Goal: Task Accomplishment & Management: Manage account settings

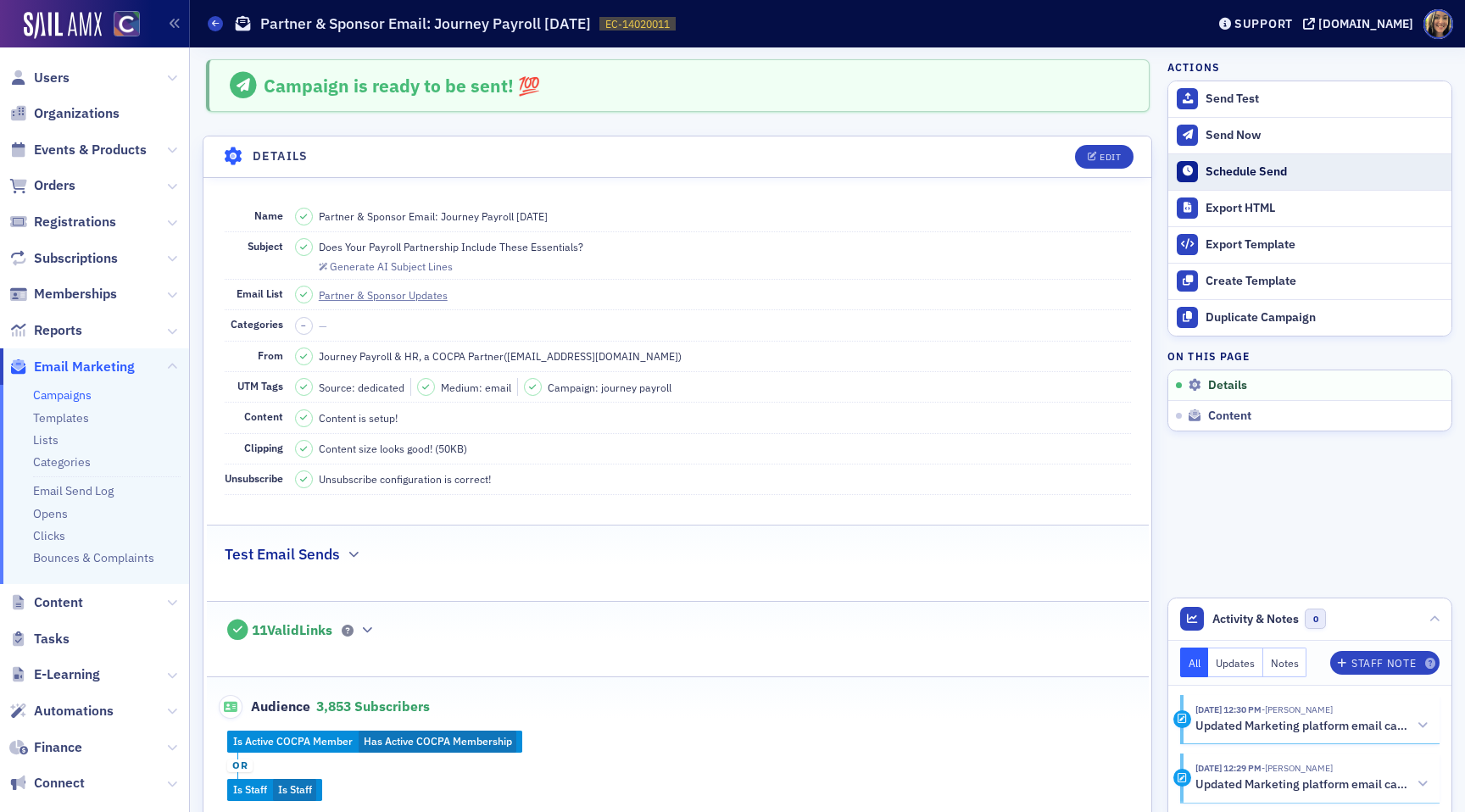
click at [1254, 171] on div "Schedule Send" at bounding box center [1323, 172] width 237 height 16
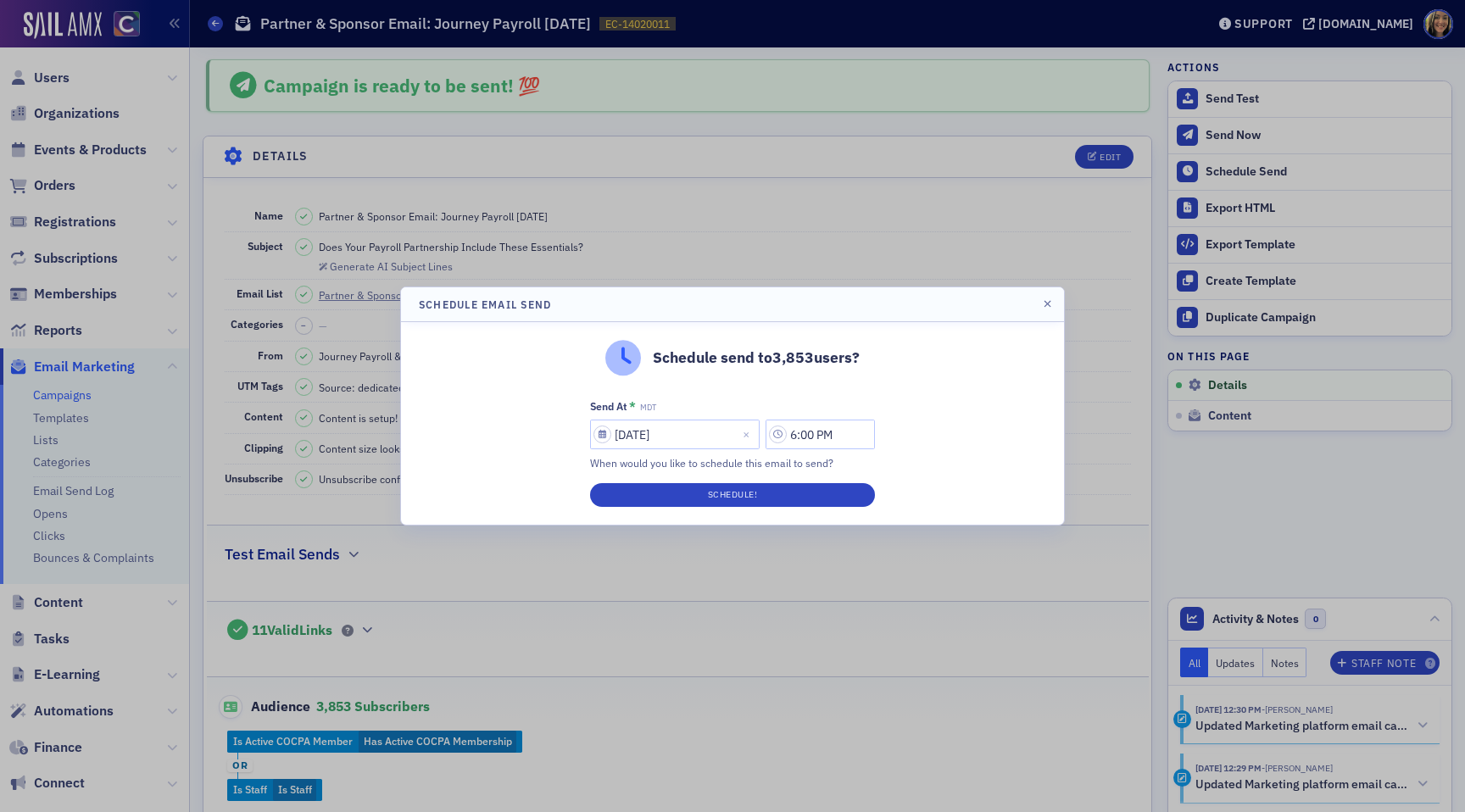
click at [622, 418] on div "Send At * MDT [DATE] 6:00 PM When would you like to schedule this email to send?" at bounding box center [732, 435] width 285 height 72
click at [622, 432] on input "[DATE]" at bounding box center [674, 434] width 169 height 30
select select "8"
select select "2025"
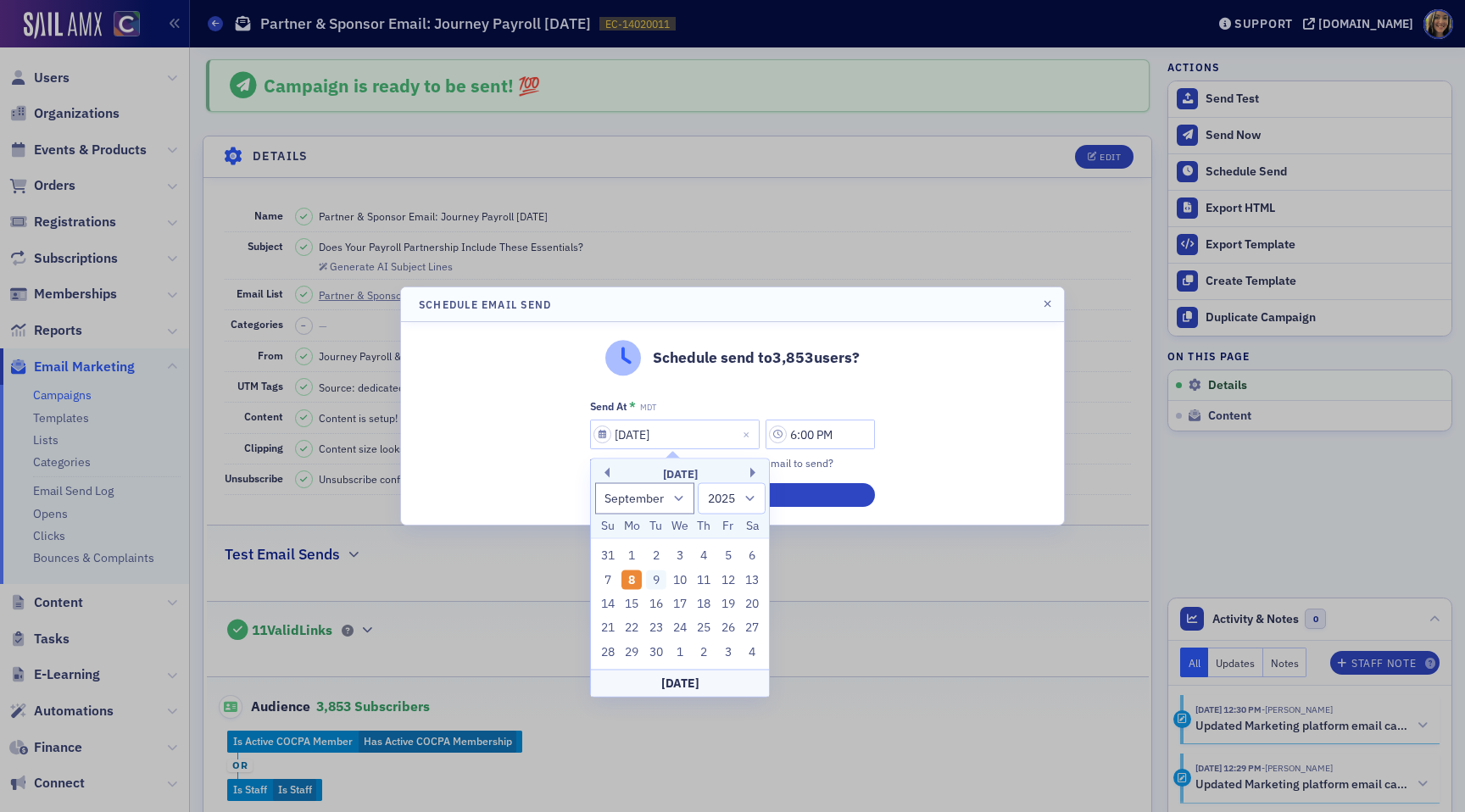
click at [653, 573] on div "9" at bounding box center [655, 579] width 20 height 20
type input "[DATE]"
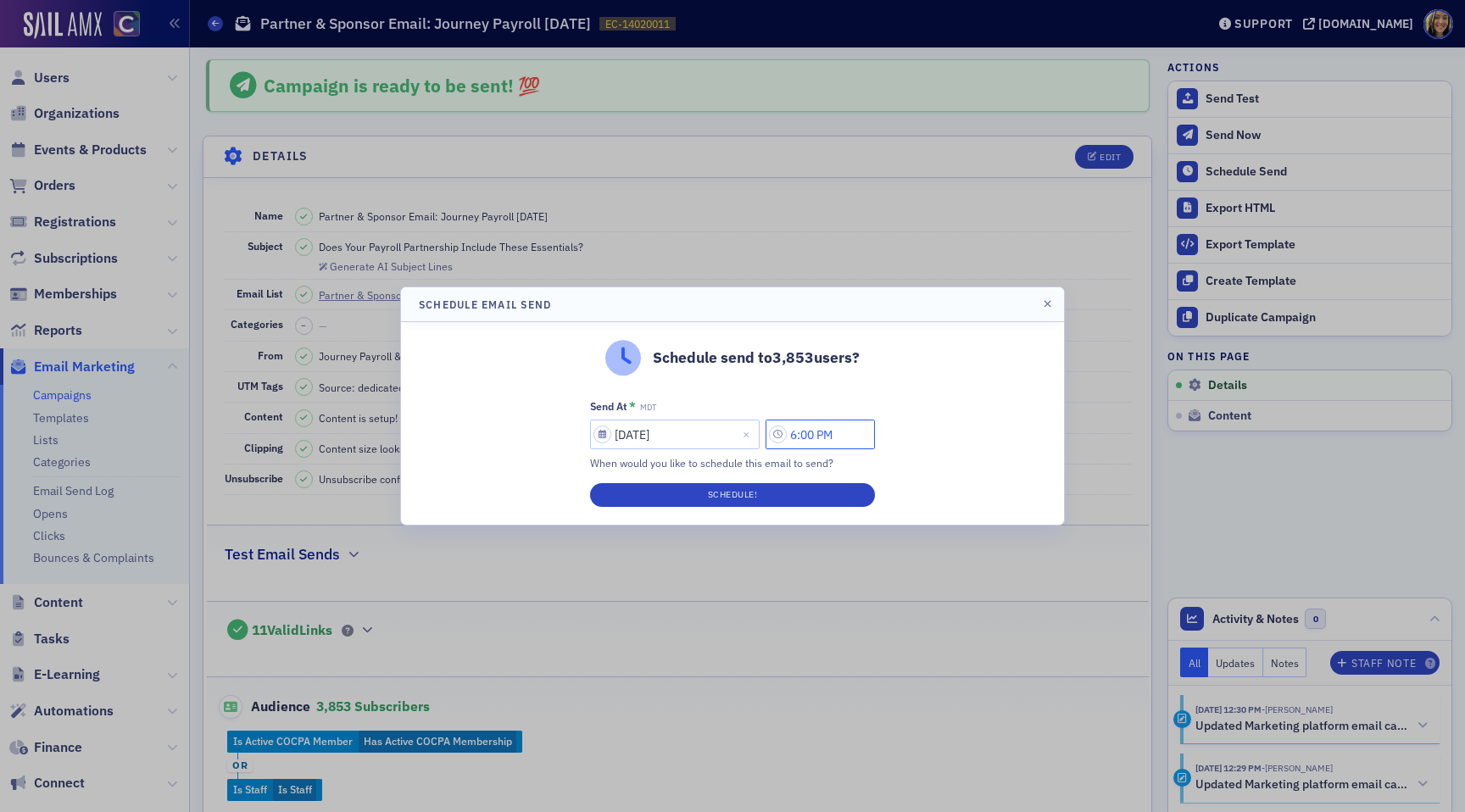
click at [800, 439] on input "6:00 PM" at bounding box center [820, 434] width 109 height 30
type input "8:00 PM"
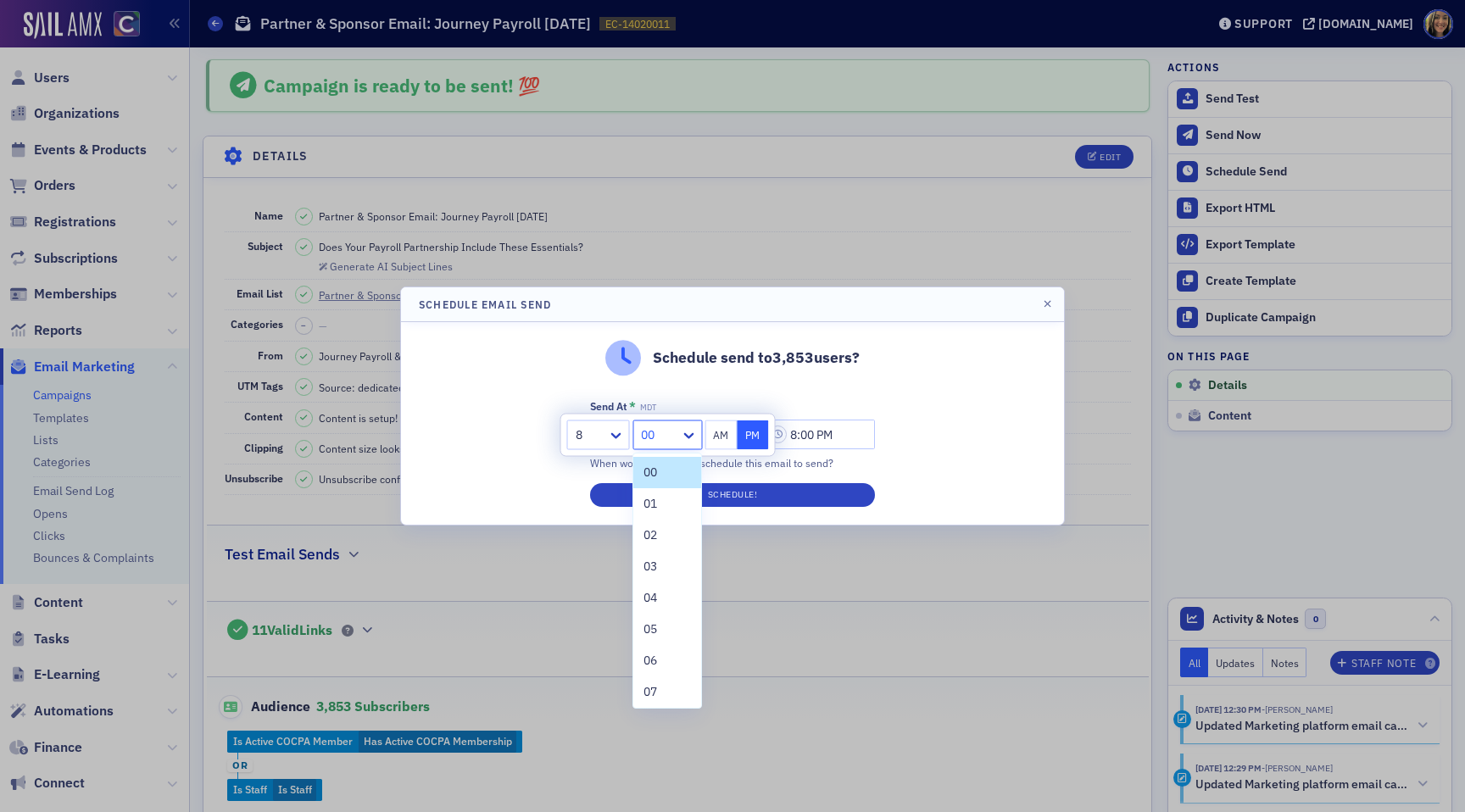
click at [643, 430] on div at bounding box center [659, 435] width 39 height 21
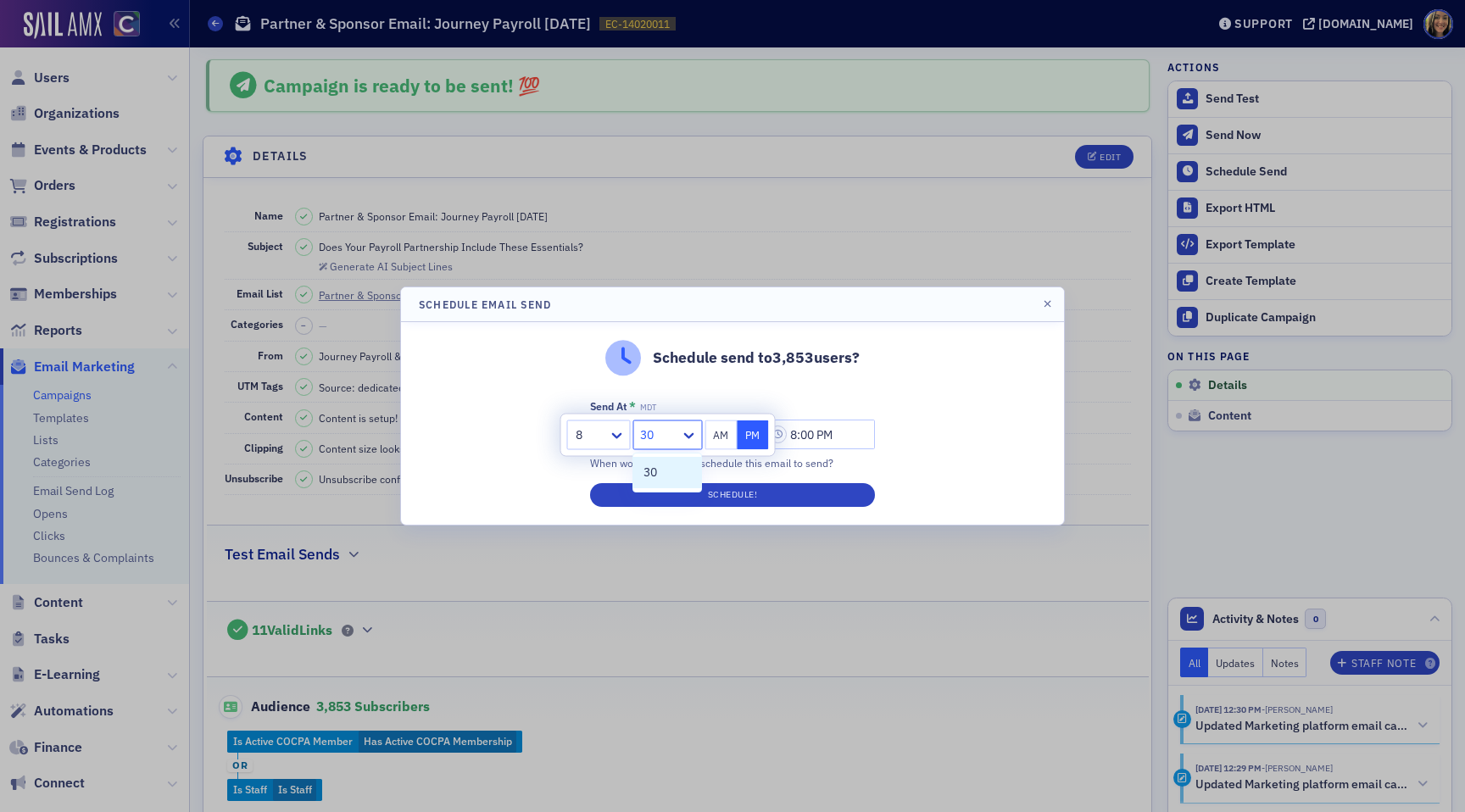
type input "30"
click at [720, 438] on button "AM" at bounding box center [721, 435] width 32 height 30
click at [640, 432] on input "text" at bounding box center [640, 435] width 3 height 17
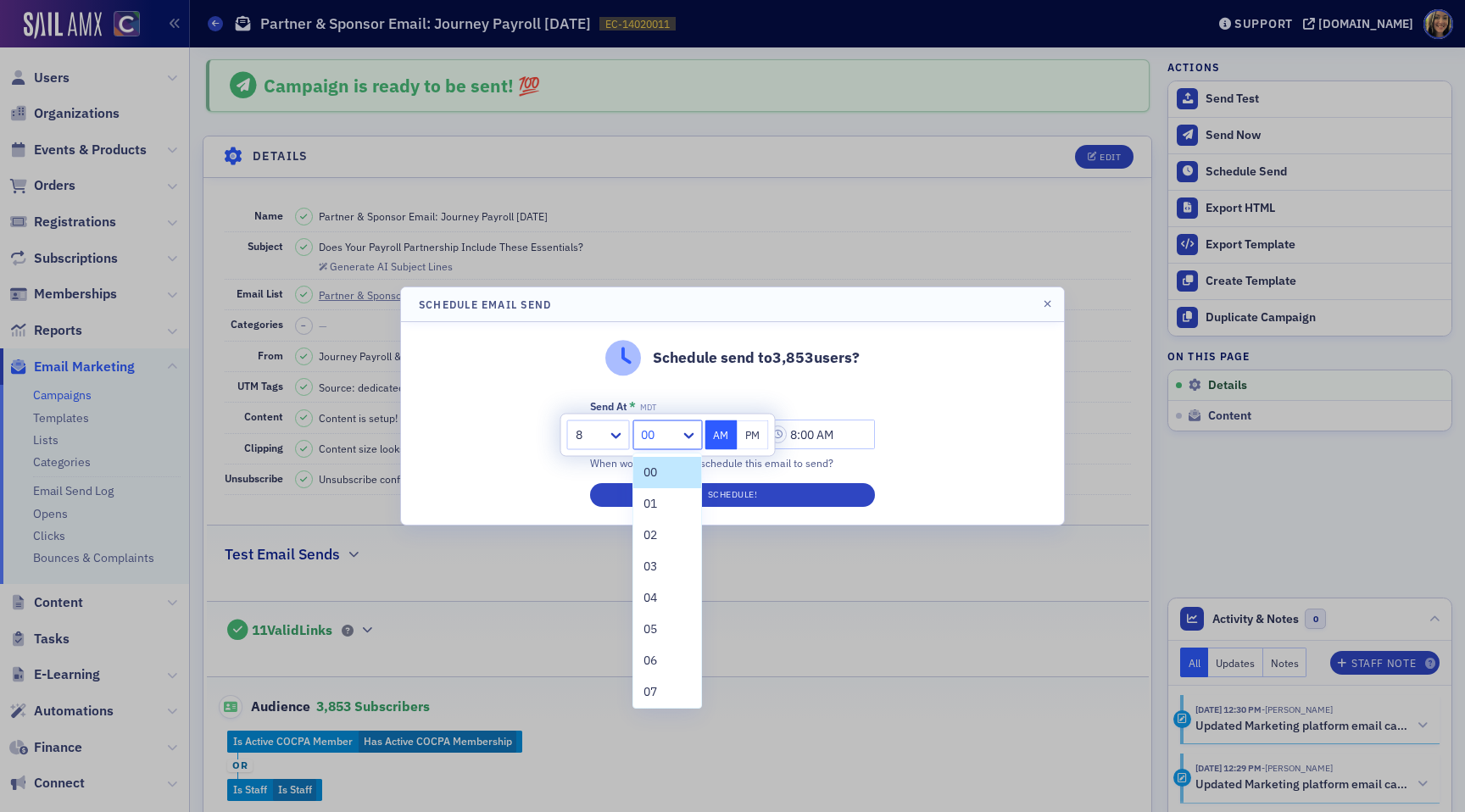
click at [644, 434] on div at bounding box center [659, 435] width 39 height 21
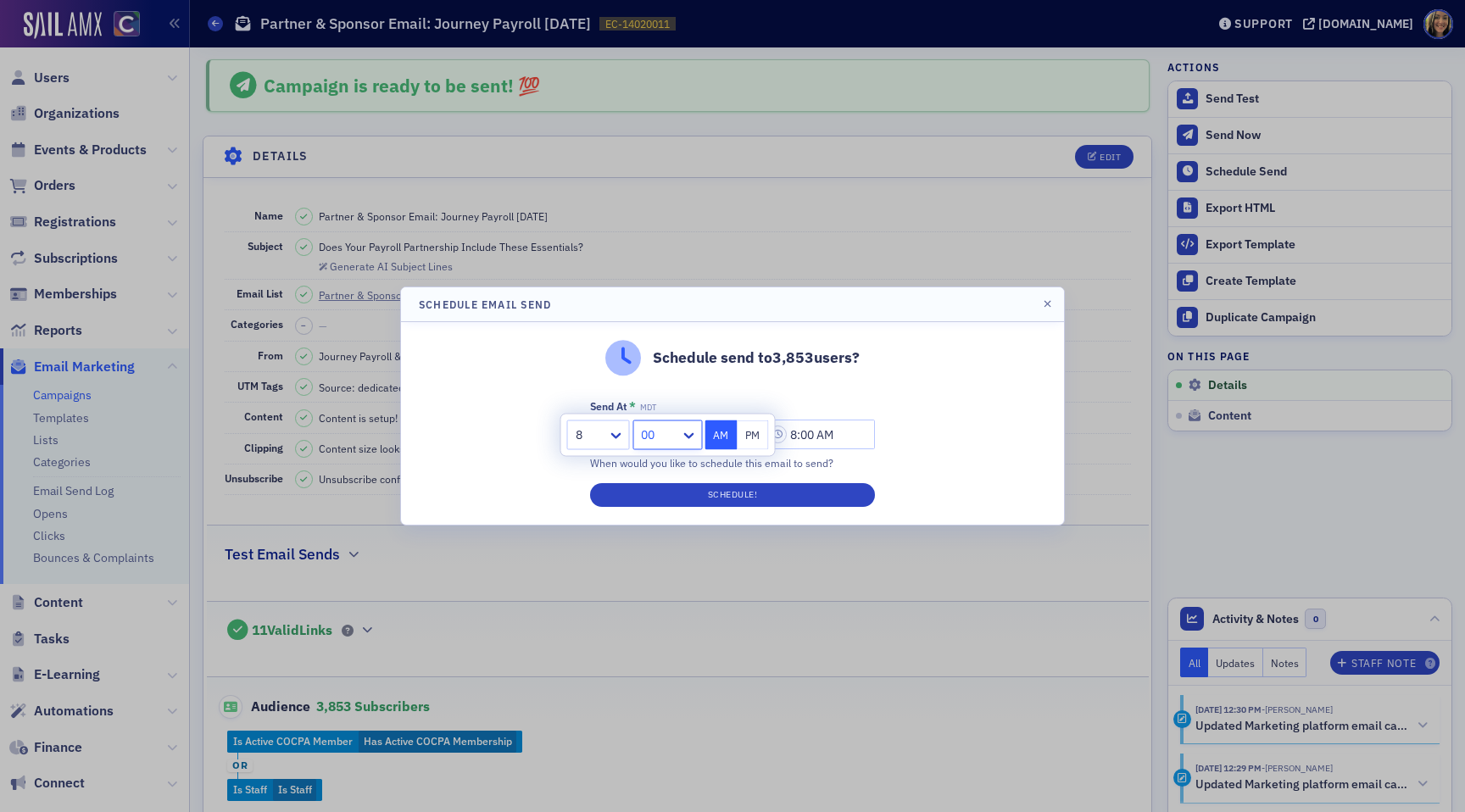
click at [638, 432] on div "00" at bounding box center [657, 435] width 47 height 24
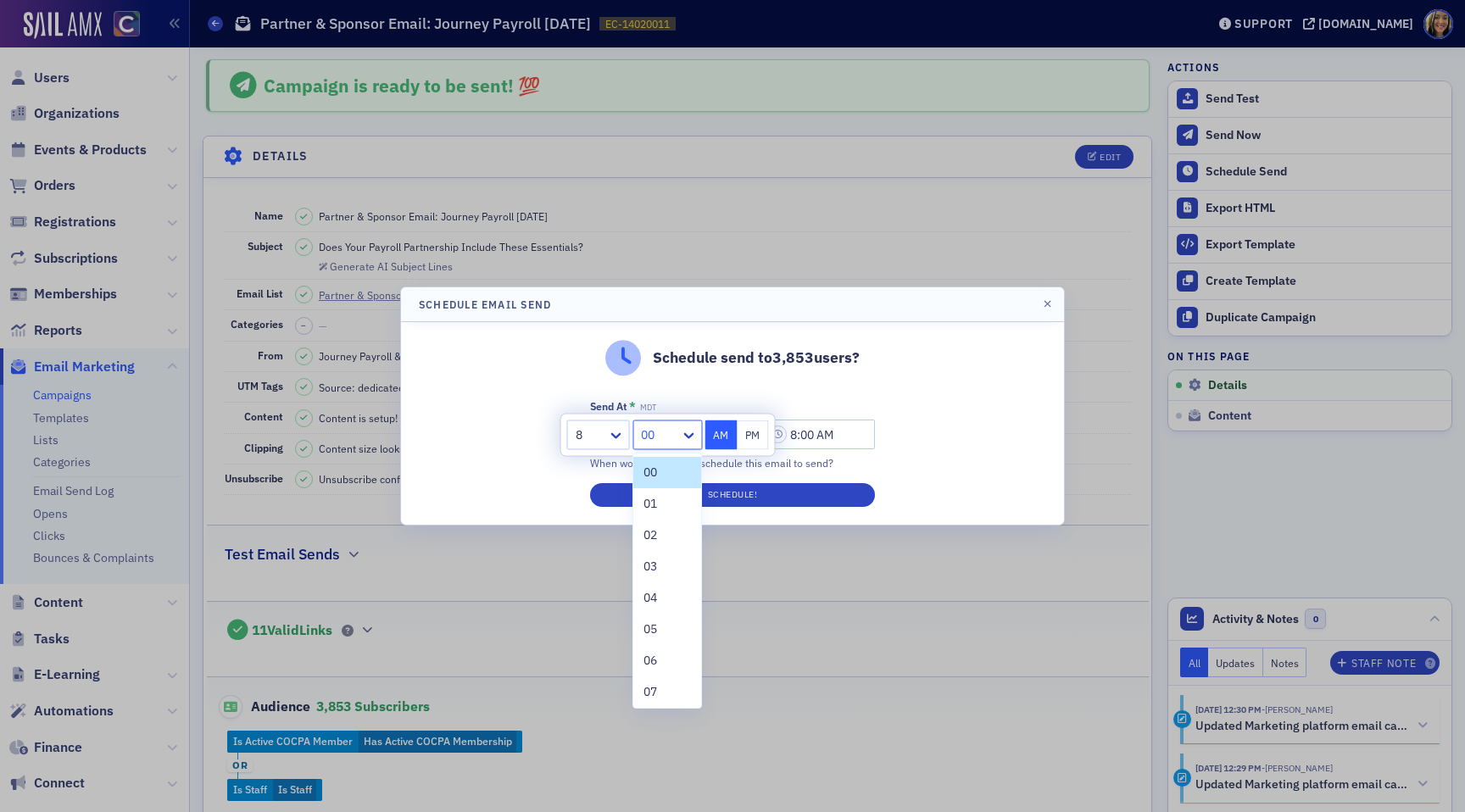
click at [643, 432] on div at bounding box center [659, 435] width 39 height 21
click at [662, 607] on div "30" at bounding box center [666, 602] width 48 height 17
type input "8:30 AM"
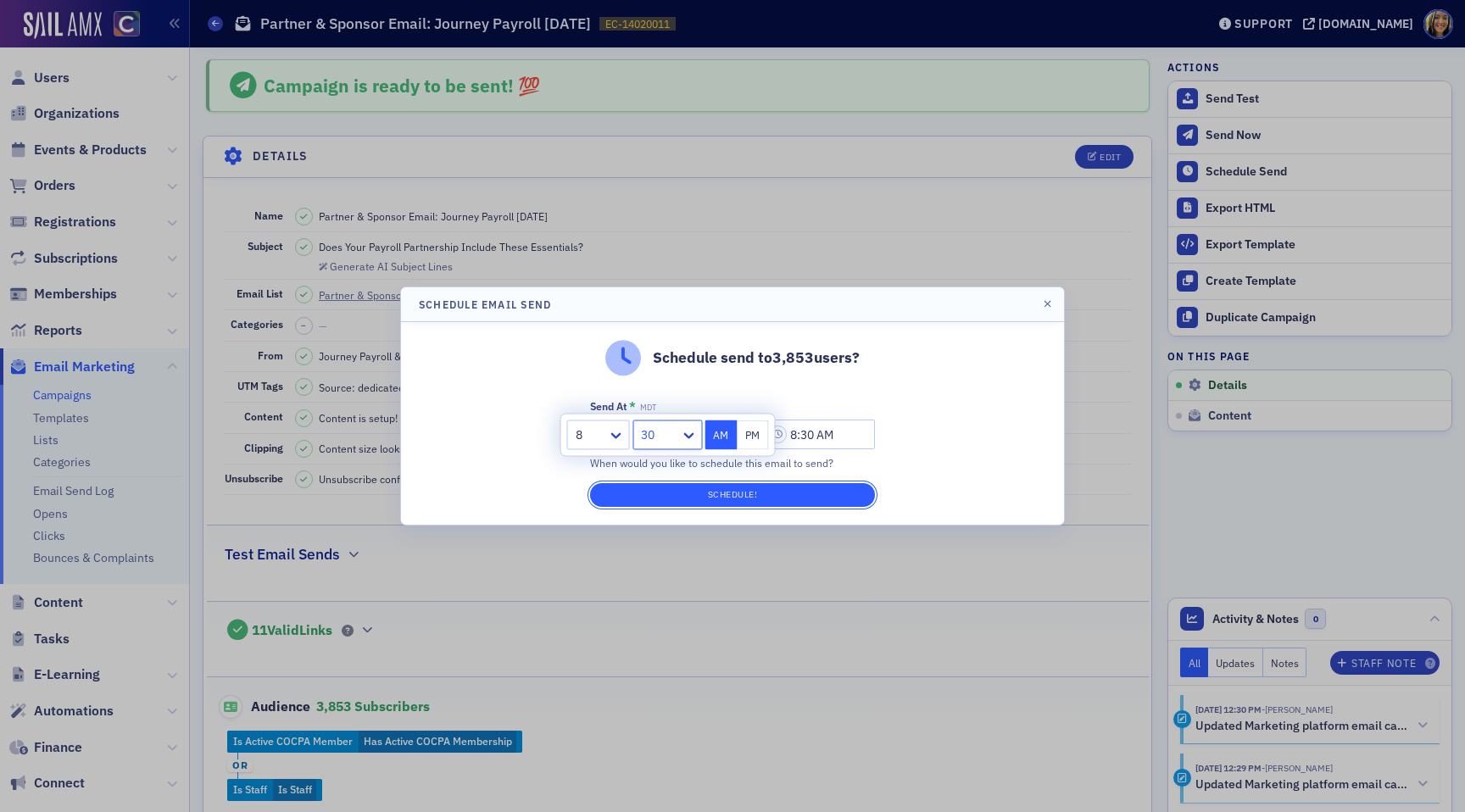
click at [749, 494] on button "Schedule!" at bounding box center [732, 494] width 285 height 23
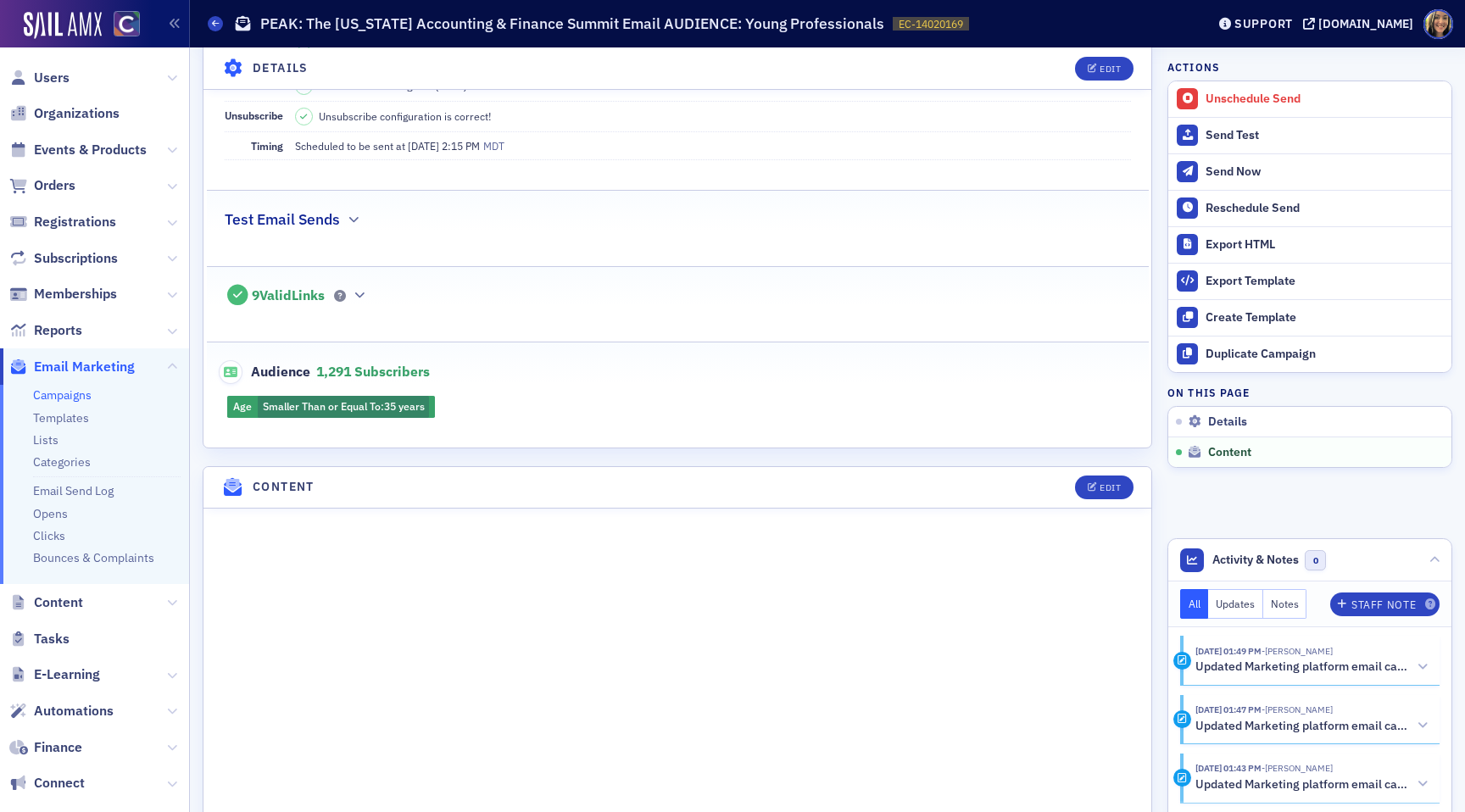
scroll to position [290, 0]
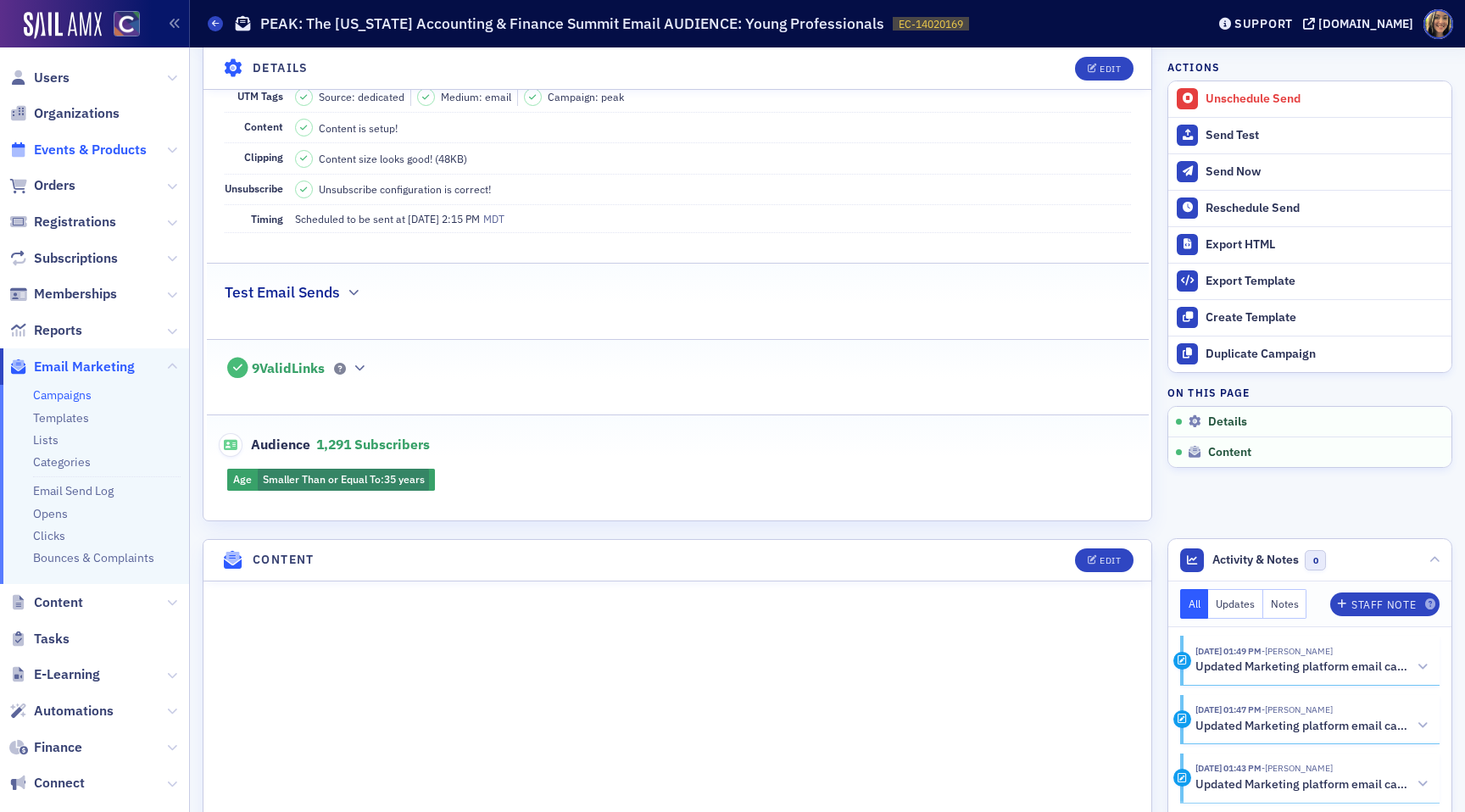
click at [117, 150] on span "Events & Products" at bounding box center [90, 149] width 113 height 18
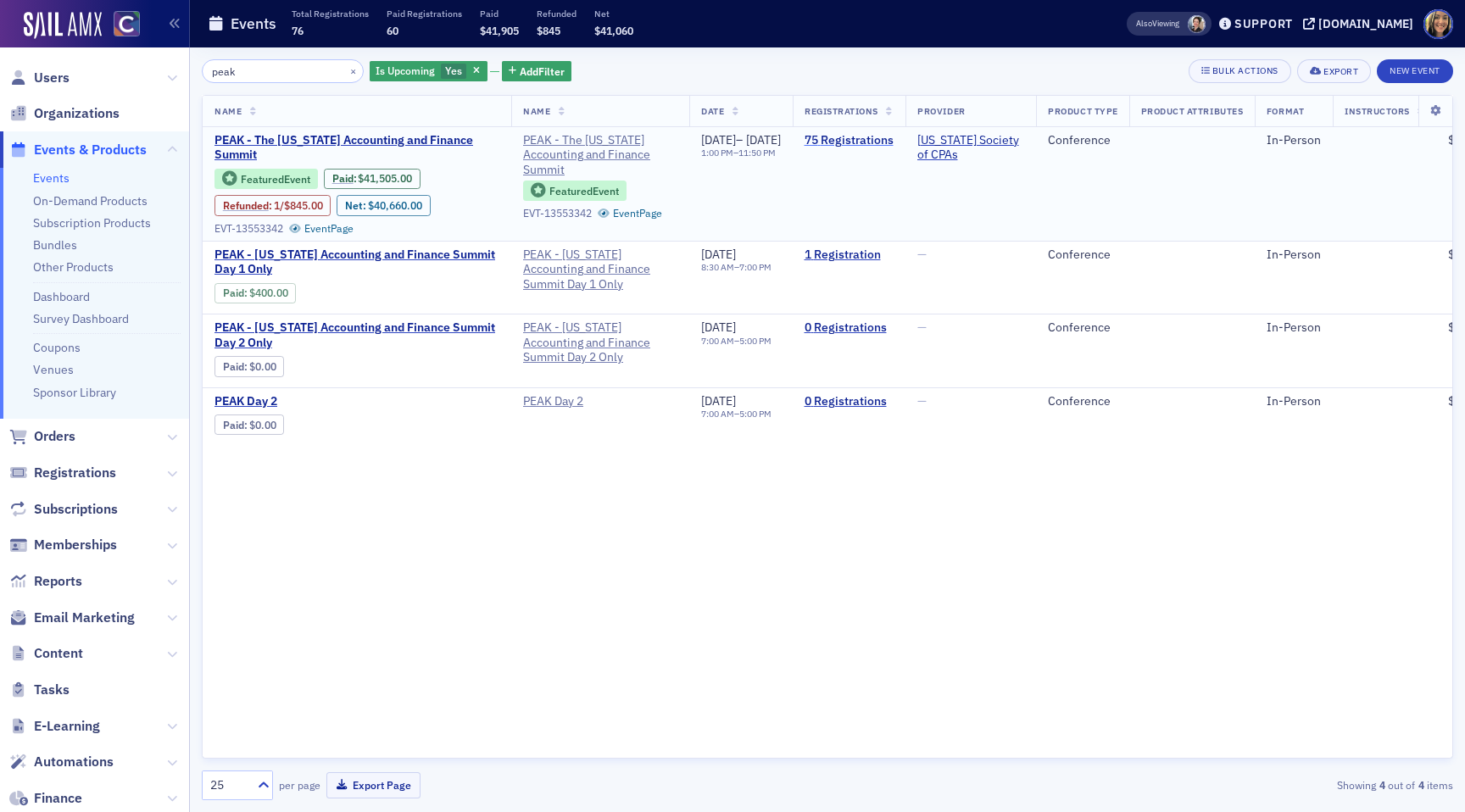
type input "peak"
click at [893, 135] on link "75 Registrations" at bounding box center [849, 141] width 89 height 16
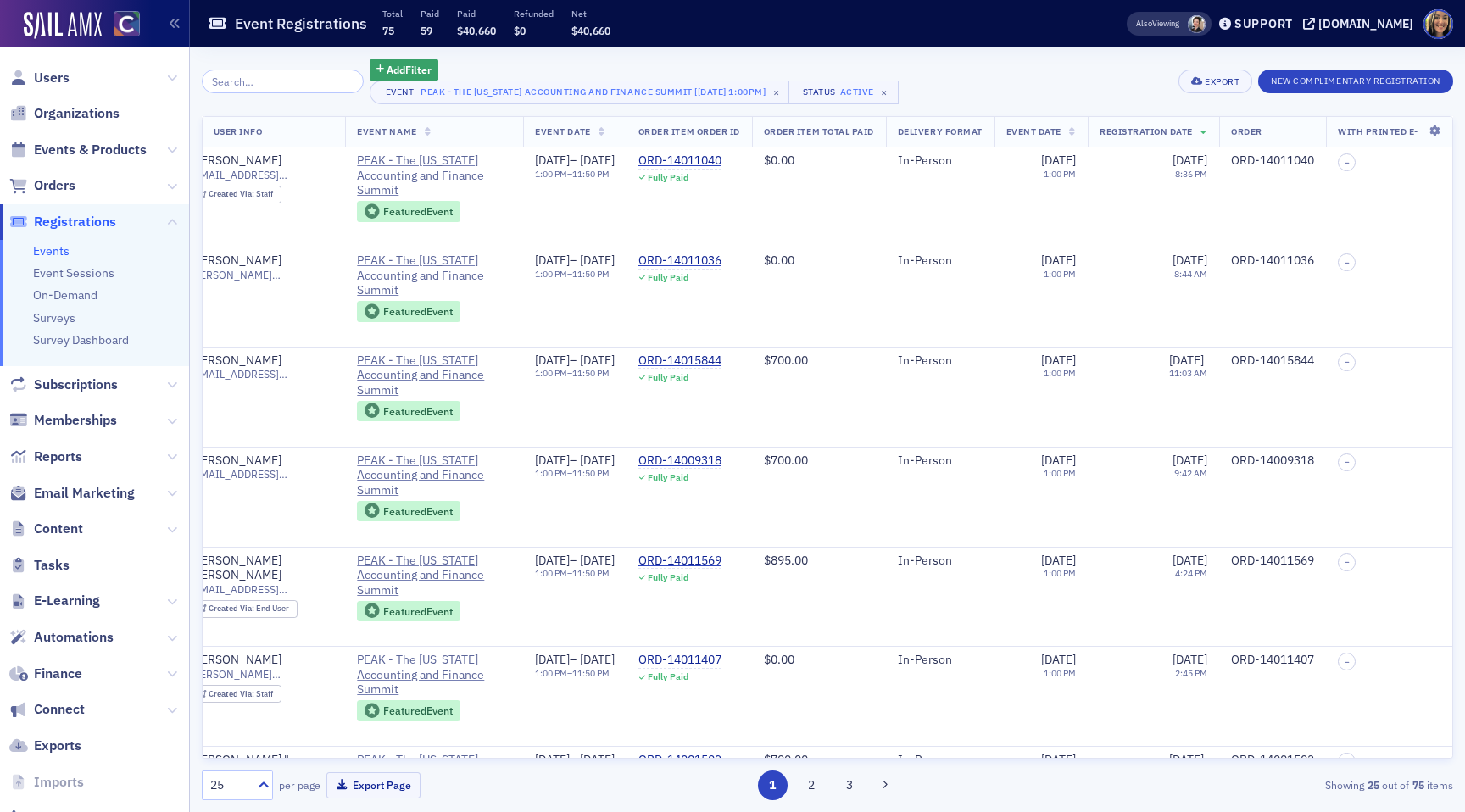
scroll to position [0, 361]
